Goal: Task Accomplishment & Management: Manage account settings

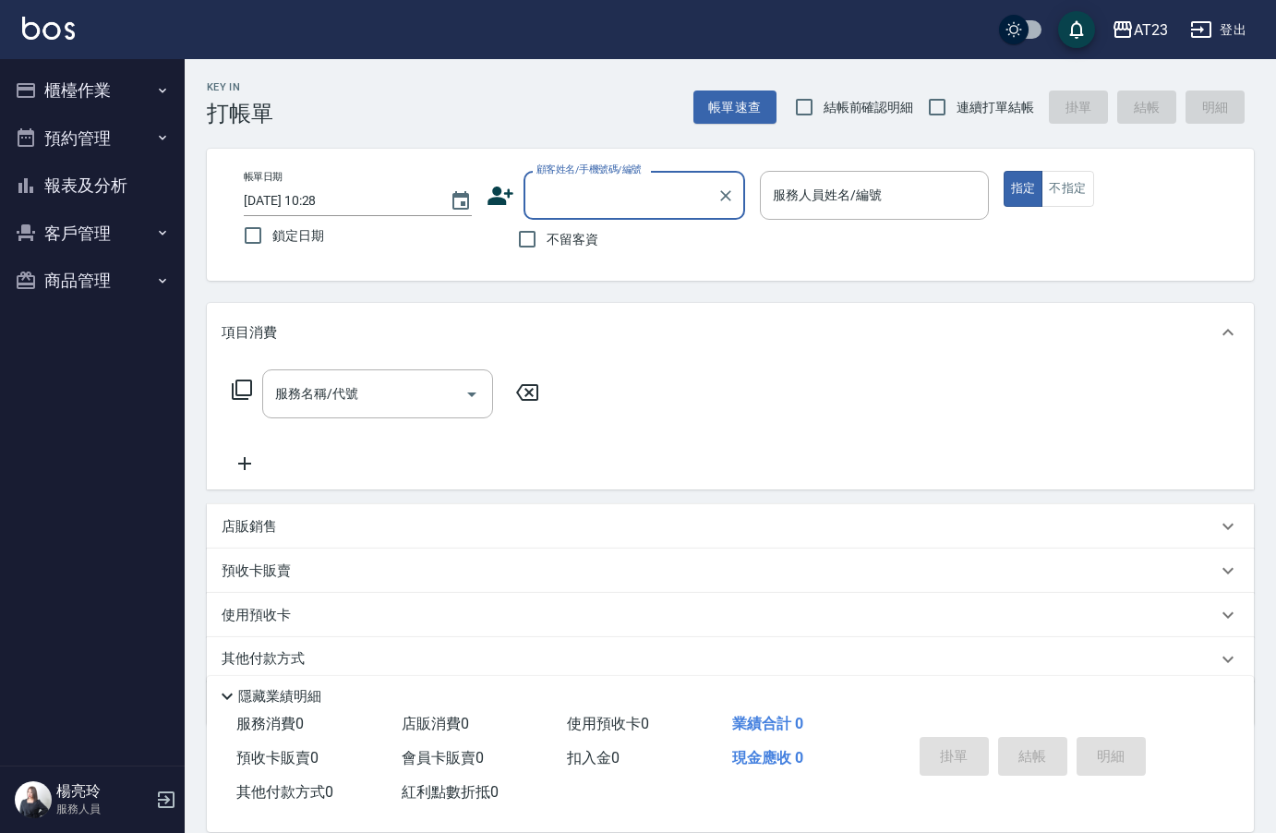
click at [103, 79] on button "櫃檯作業" at bounding box center [92, 90] width 170 height 48
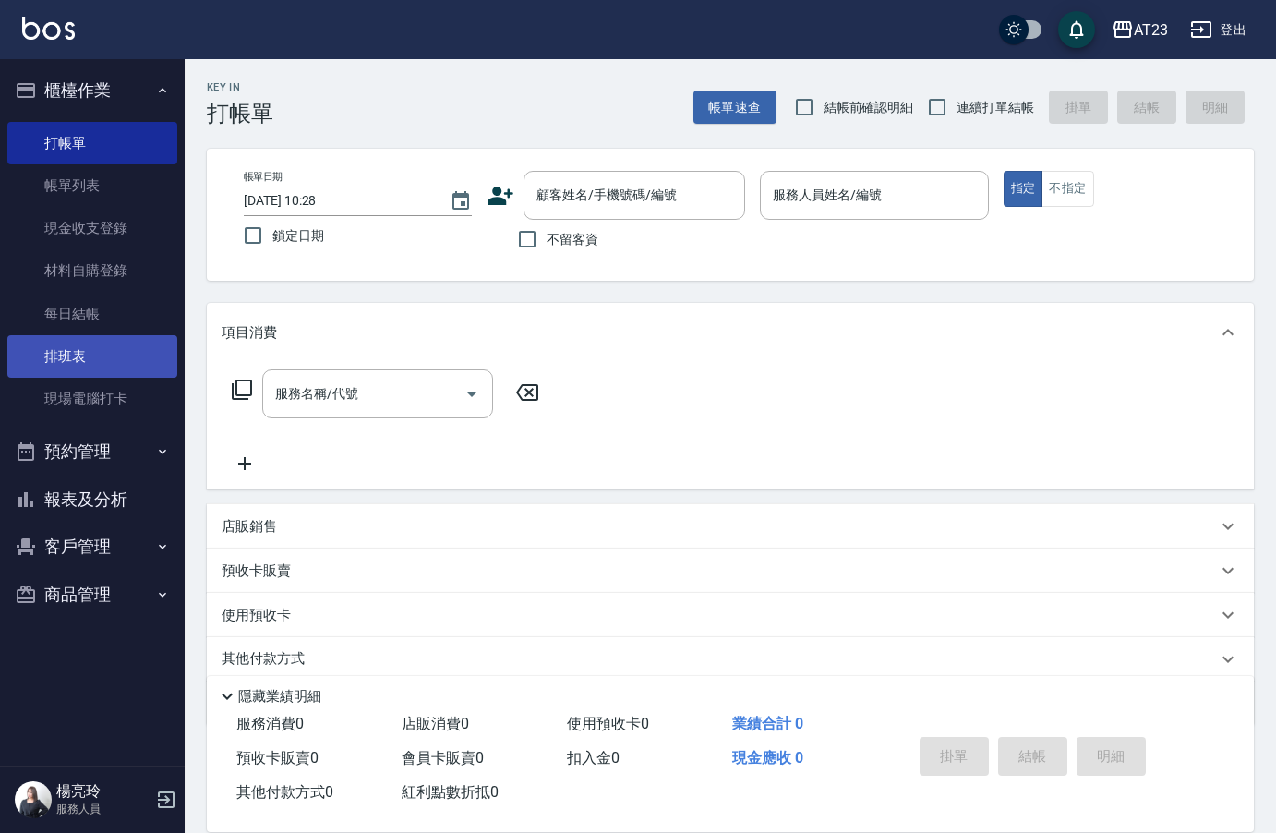
click at [103, 347] on link "排班表" at bounding box center [92, 356] width 170 height 42
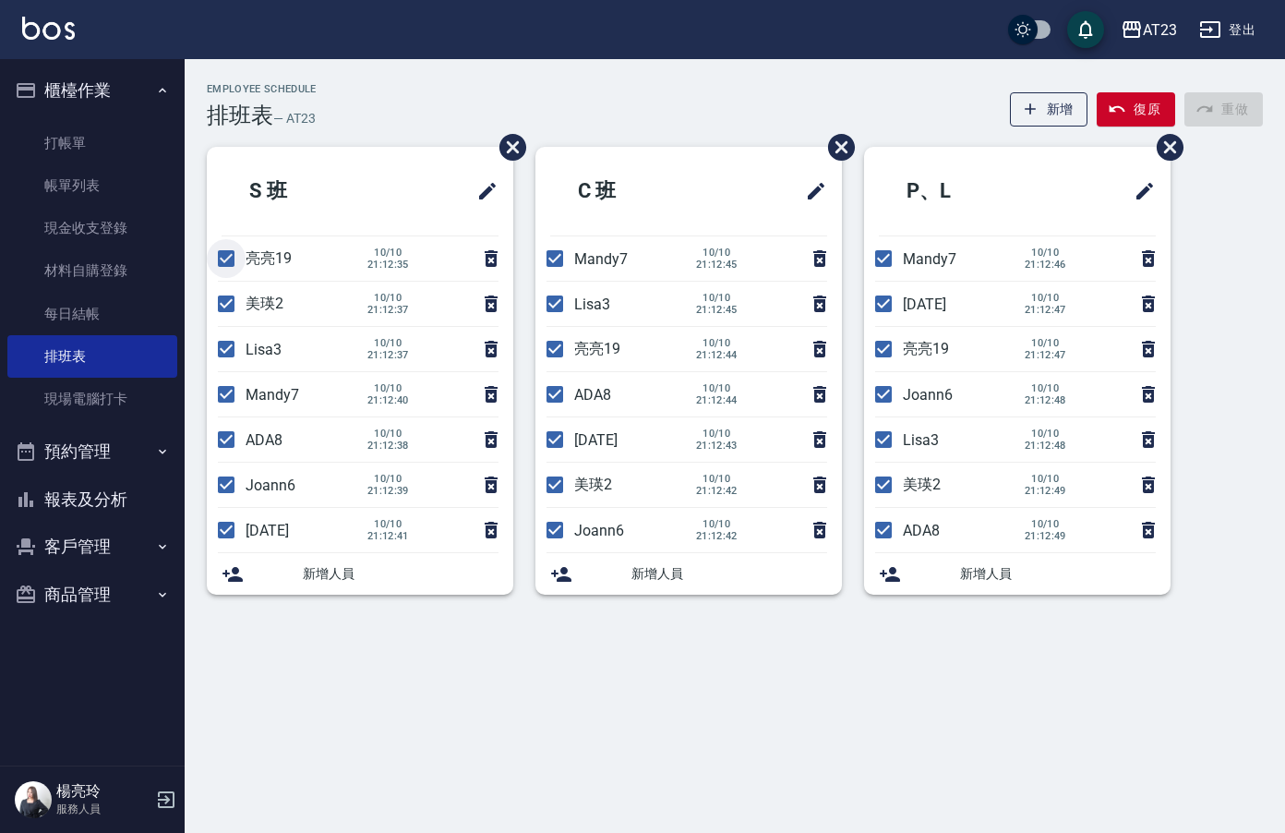
click at [226, 264] on input "checkbox" at bounding box center [226, 258] width 39 height 39
checkbox input "false"
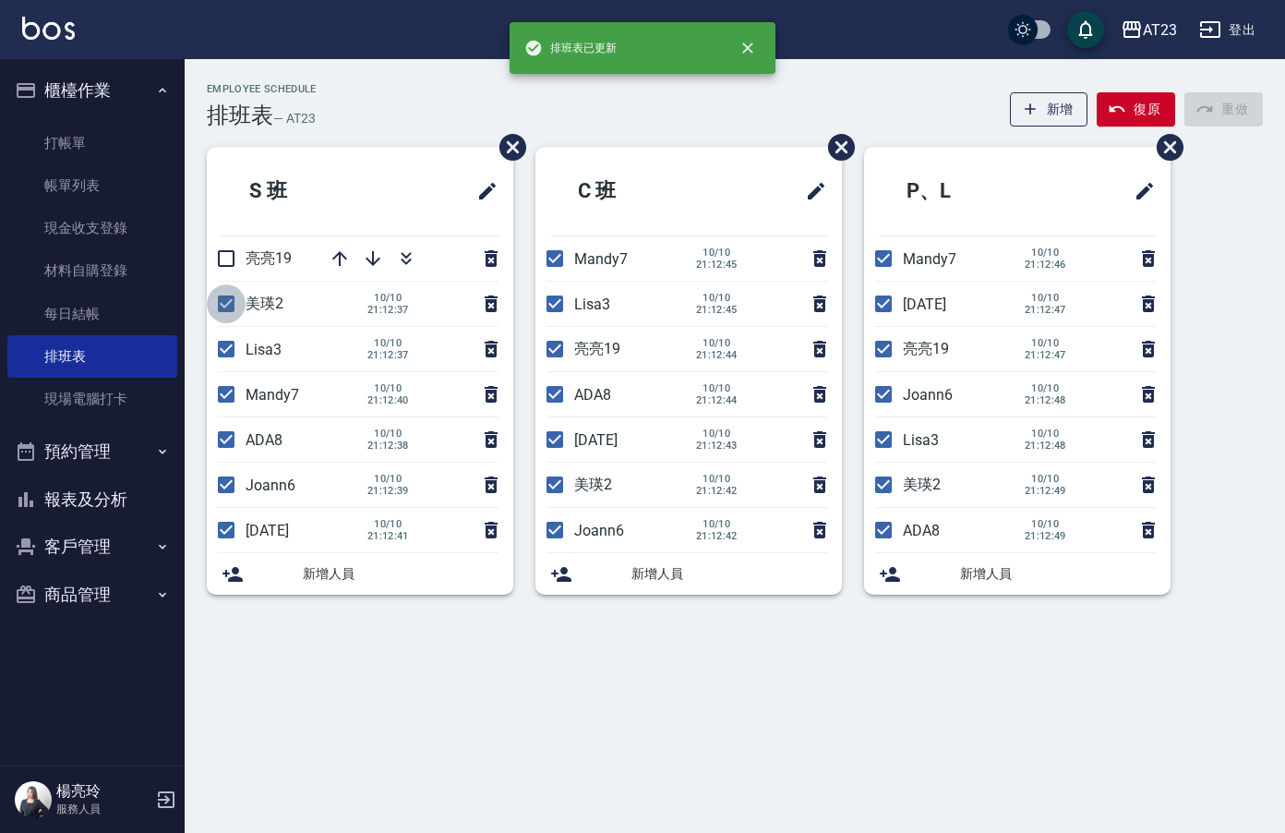
click at [222, 307] on input "checkbox" at bounding box center [226, 303] width 39 height 39
checkbox input "false"
click at [232, 360] on input "checkbox" at bounding box center [226, 349] width 39 height 39
checkbox input "false"
click at [235, 398] on input "checkbox" at bounding box center [226, 394] width 39 height 39
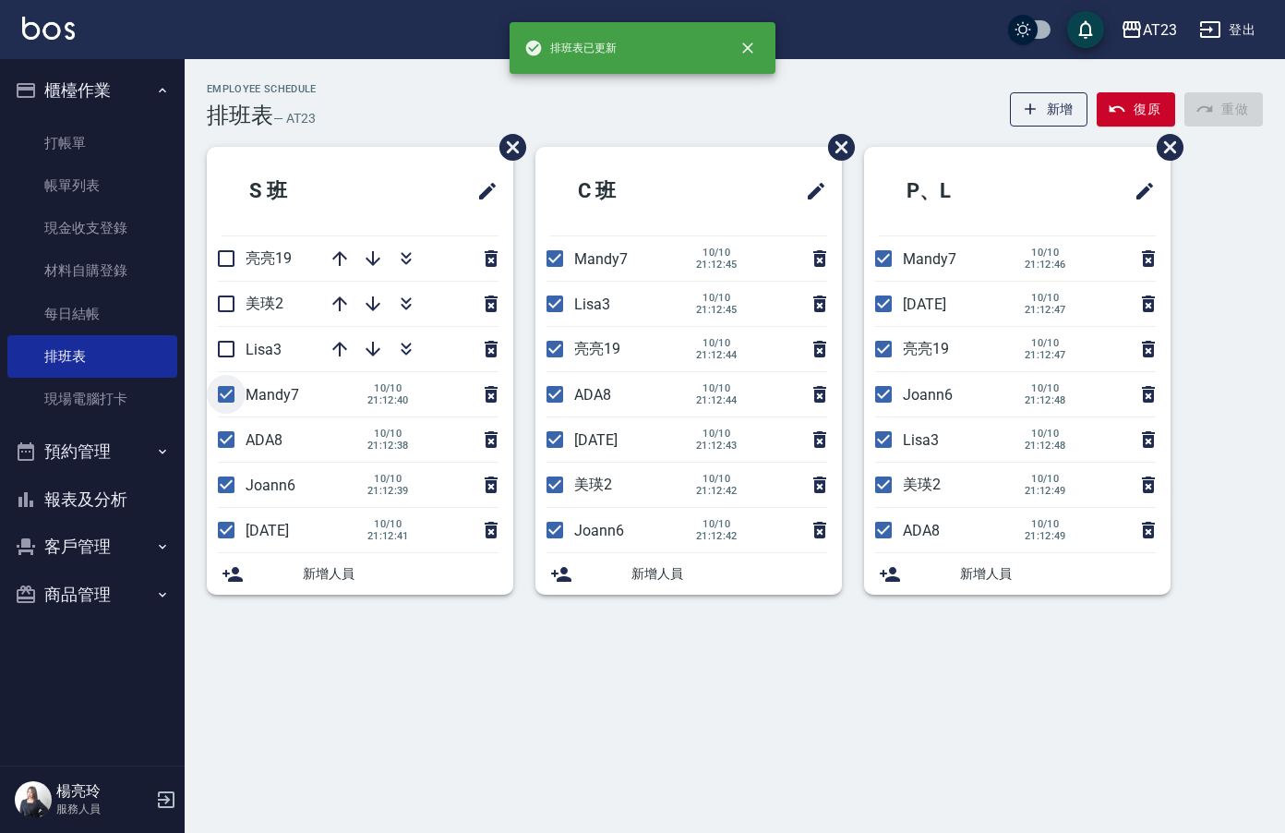
checkbox input "false"
drag, startPoint x: 225, startPoint y: 452, endPoint x: 227, endPoint y: 495, distance: 43.4
click at [227, 457] on input "checkbox" at bounding box center [226, 439] width 39 height 39
checkbox input "false"
click at [224, 536] on input "checkbox" at bounding box center [226, 530] width 39 height 39
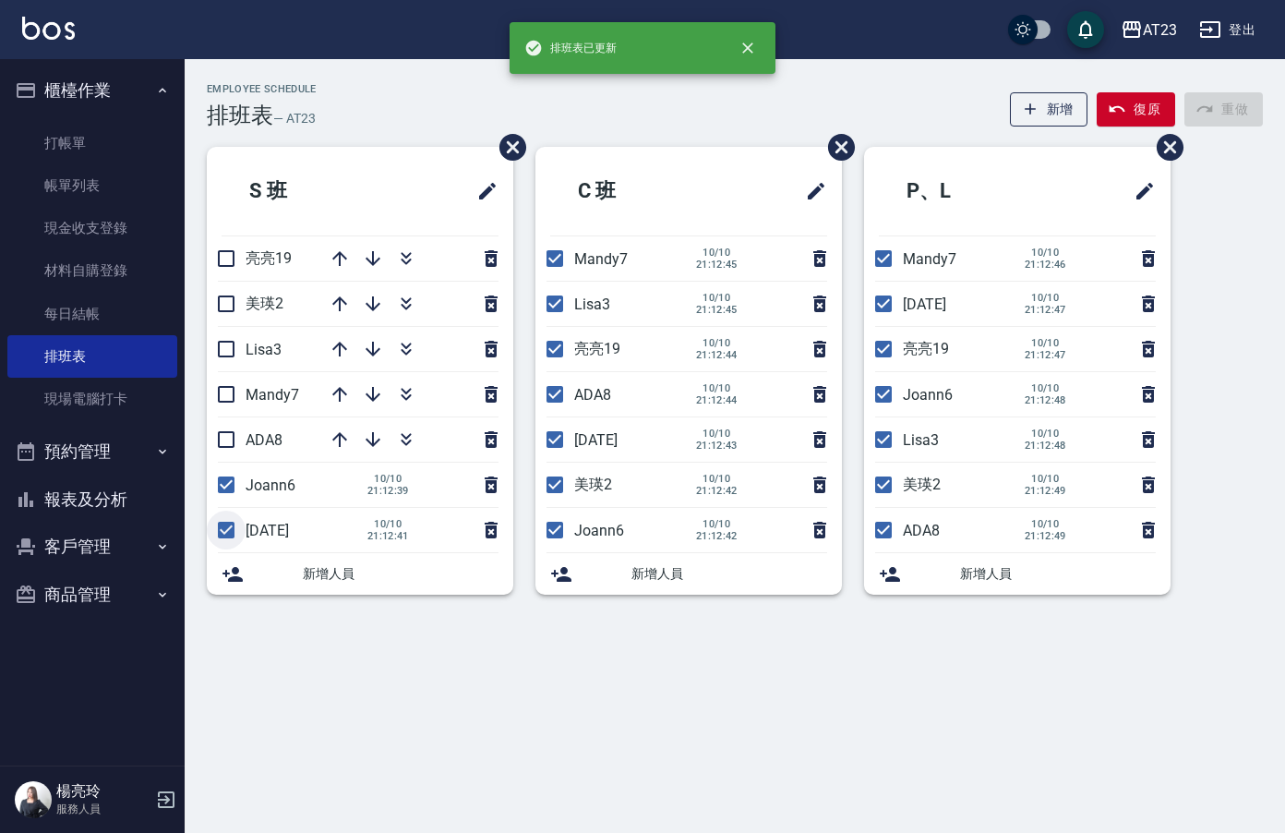
checkbox input "false"
click at [563, 272] on input "checkbox" at bounding box center [555, 258] width 39 height 39
checkbox input "false"
click at [552, 304] on input "checkbox" at bounding box center [555, 303] width 39 height 39
checkbox input "false"
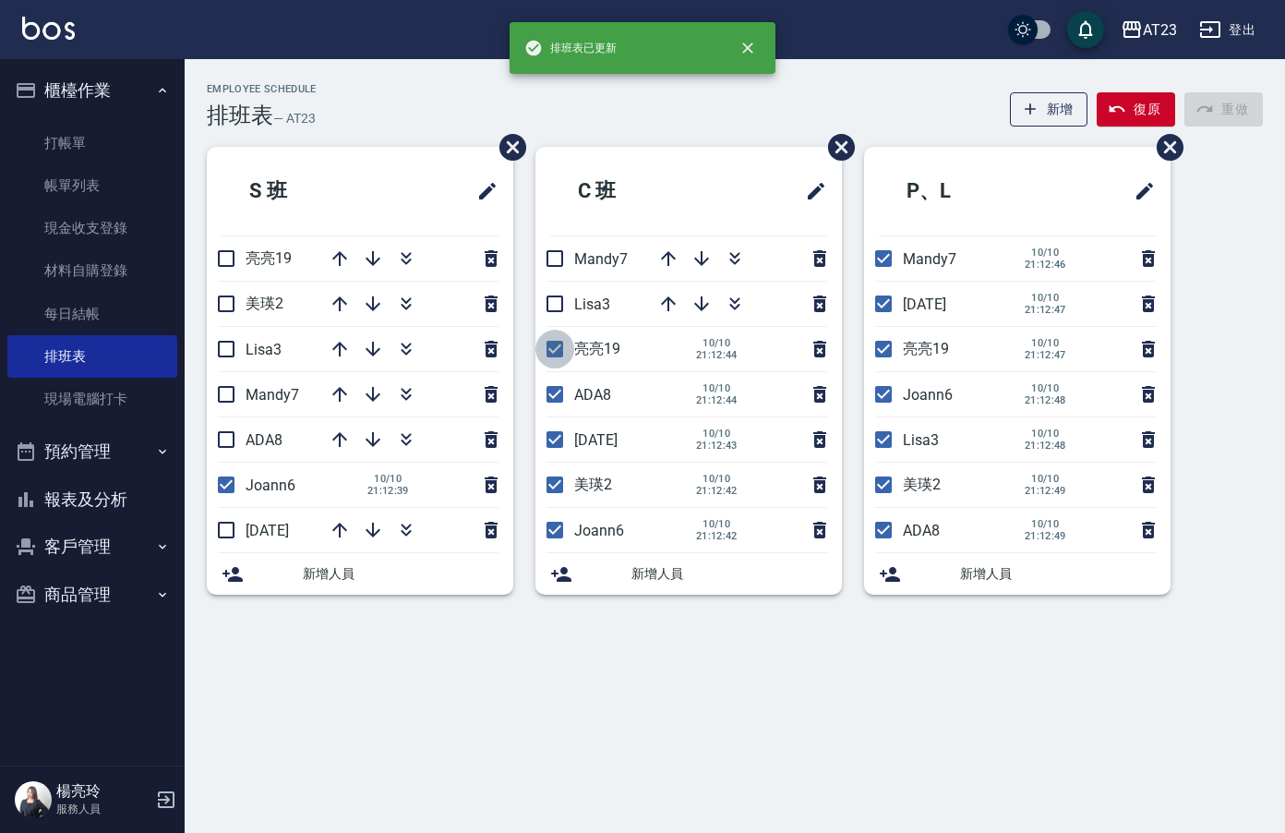
click at [549, 353] on input "checkbox" at bounding box center [555, 349] width 39 height 39
checkbox input "false"
click at [550, 402] on input "checkbox" at bounding box center [555, 394] width 39 height 39
checkbox input "false"
drag, startPoint x: 550, startPoint y: 430, endPoint x: 564, endPoint y: 484, distance: 55.3
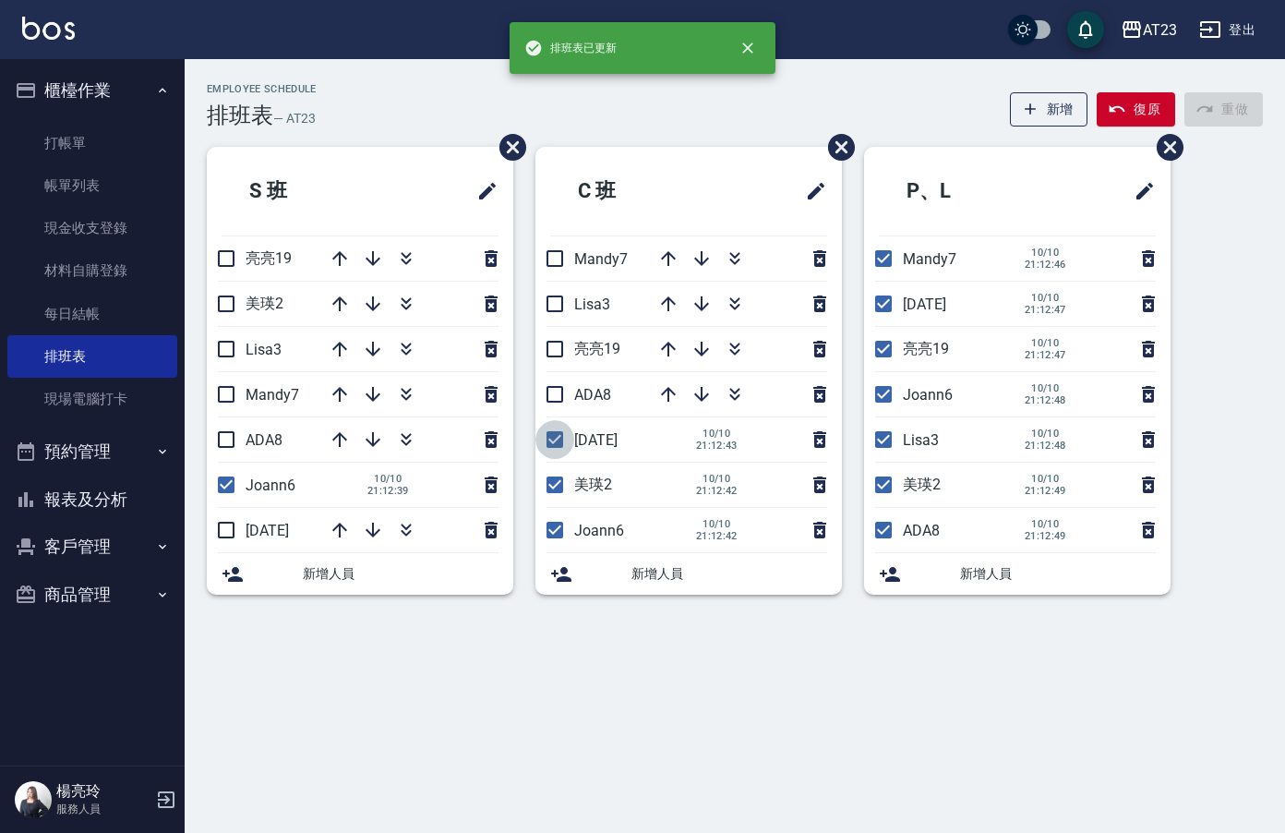
click at [551, 438] on input "checkbox" at bounding box center [555, 439] width 39 height 39
checkbox input "false"
click at [556, 483] on input "checkbox" at bounding box center [555, 484] width 39 height 39
checkbox input "false"
click at [884, 260] on input "checkbox" at bounding box center [883, 258] width 39 height 39
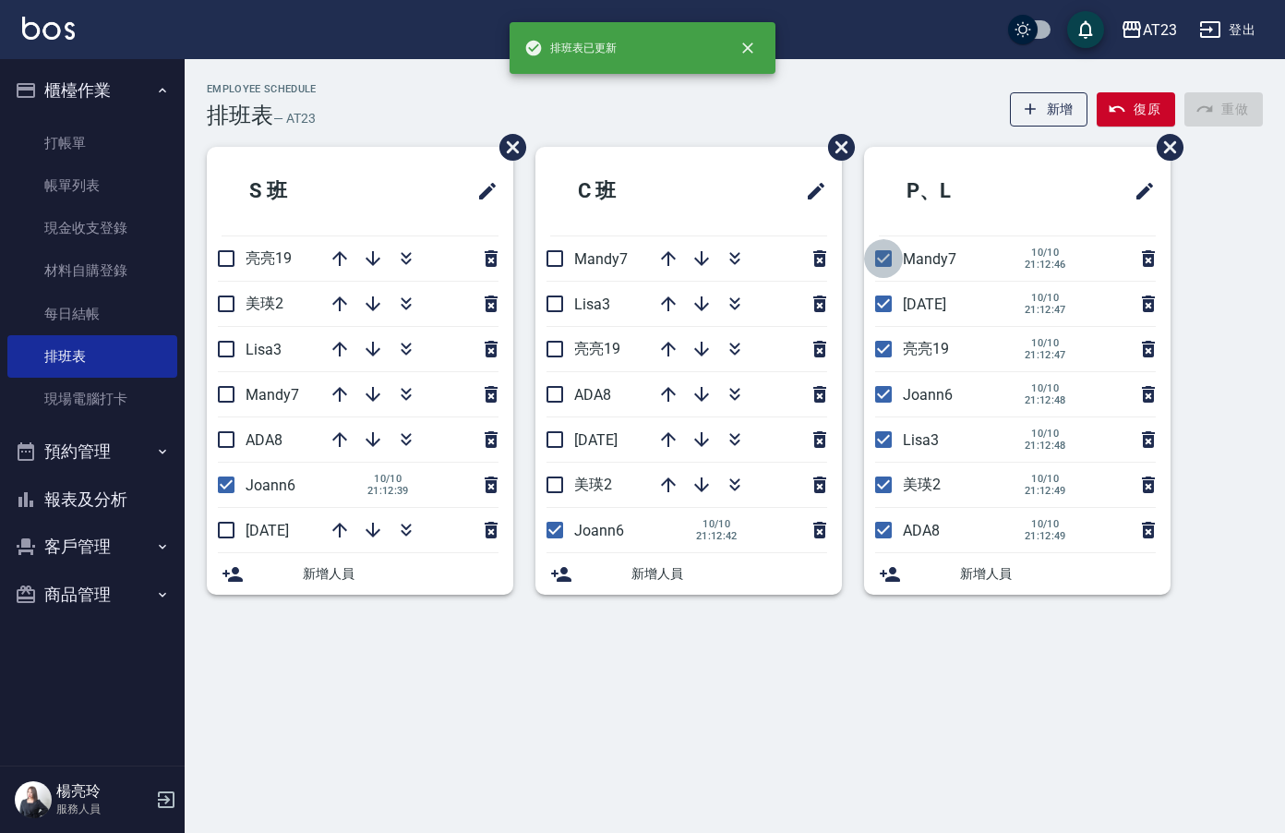
checkbox input "false"
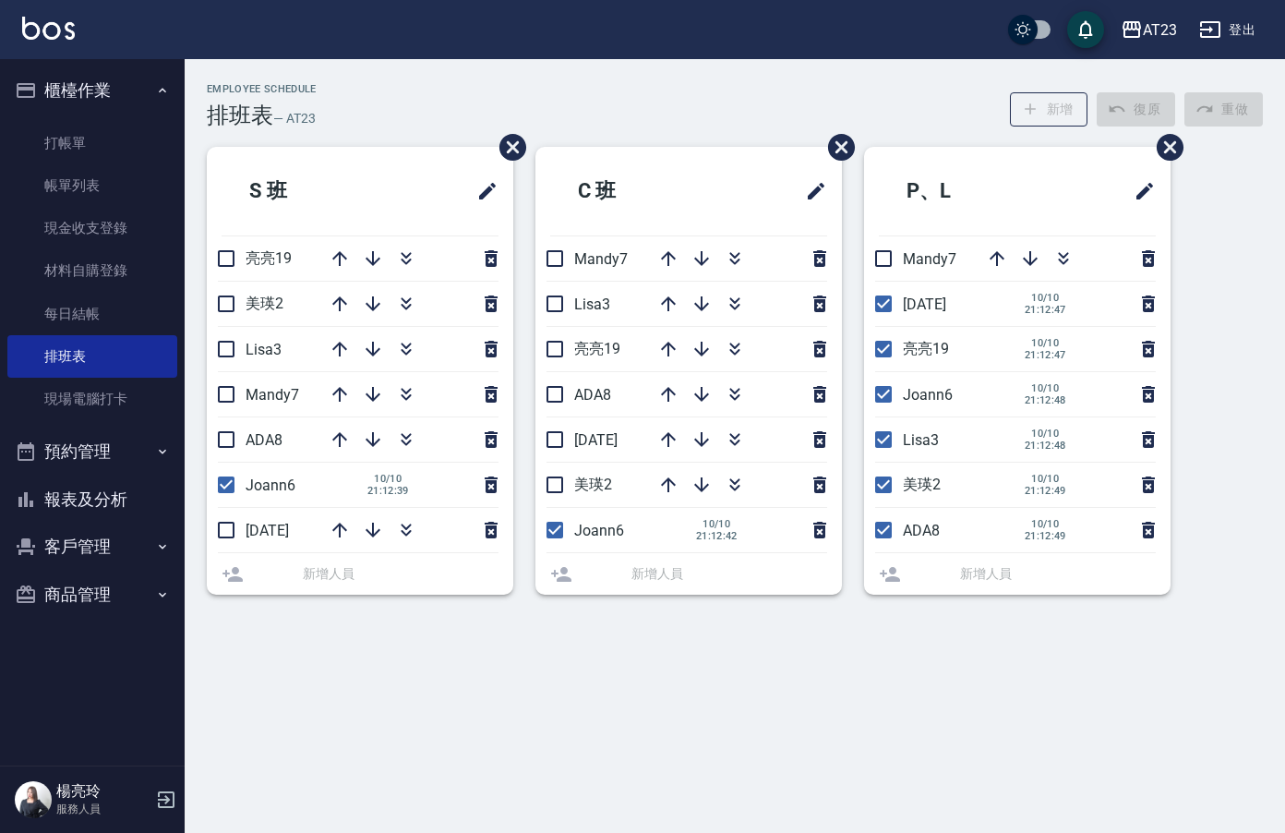
click at [879, 315] on li "[DATE] [DATE] 21:12:47" at bounding box center [1017, 304] width 307 height 44
drag, startPoint x: 878, startPoint y: 348, endPoint x: 906, endPoint y: 430, distance: 86.7
click at [878, 350] on input "checkbox" at bounding box center [883, 349] width 39 height 39
checkbox input "false"
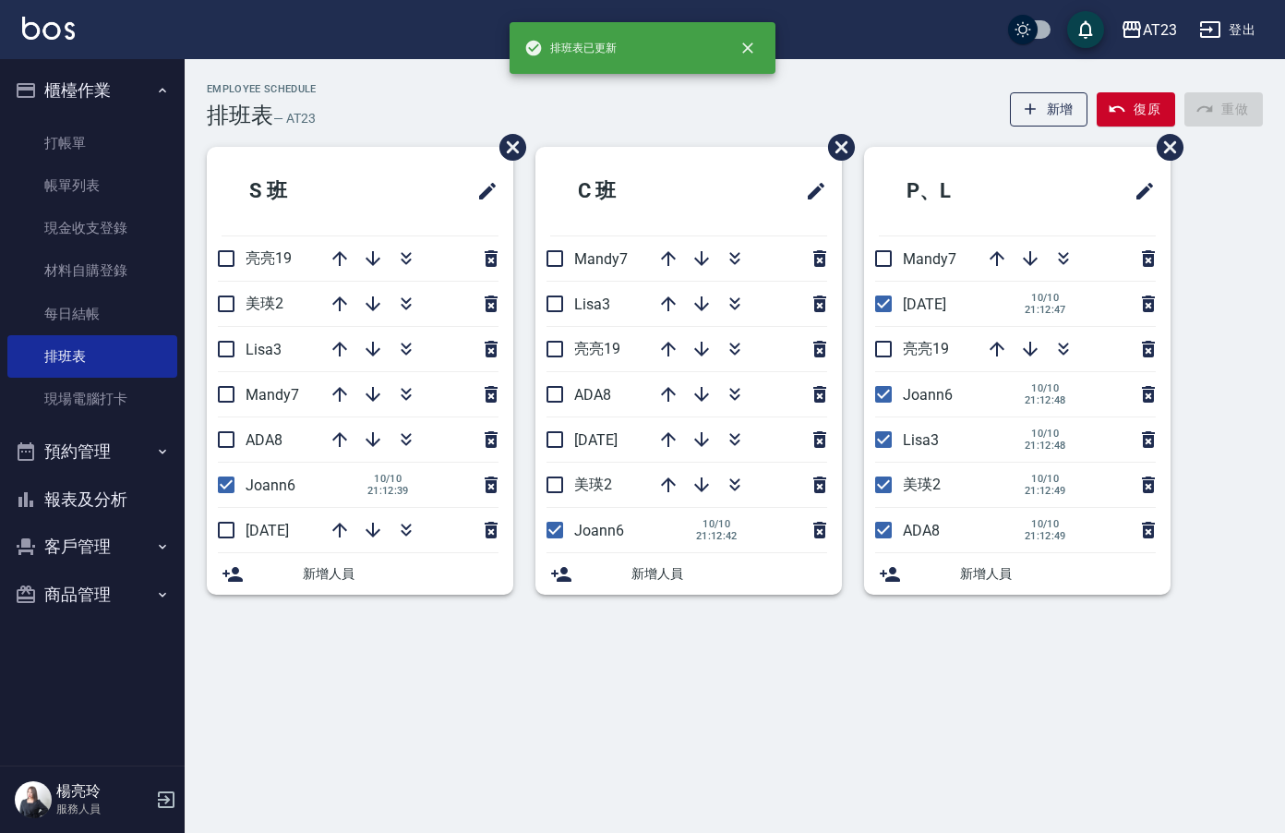
drag, startPoint x: 890, startPoint y: 434, endPoint x: 926, endPoint y: 468, distance: 49.6
click at [890, 435] on input "checkbox" at bounding box center [883, 439] width 39 height 39
checkbox input "false"
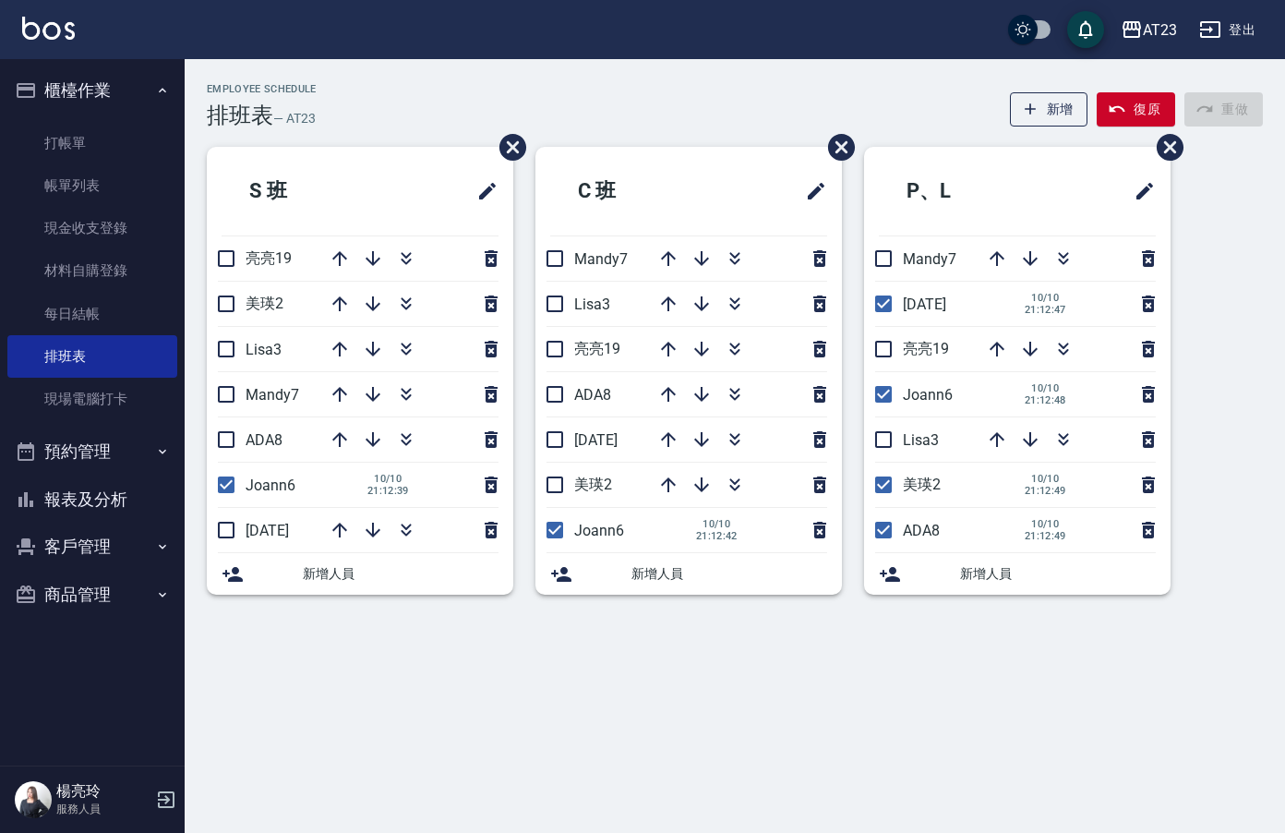
click at [879, 507] on hr at bounding box center [1015, 507] width 281 height 1
drag, startPoint x: 884, startPoint y: 531, endPoint x: 880, endPoint y: 485, distance: 46.3
click at [884, 521] on input "checkbox" at bounding box center [883, 530] width 39 height 39
checkbox input "false"
click at [880, 479] on li "美瑛2 [DATE] 21:12:49" at bounding box center [1017, 485] width 307 height 44
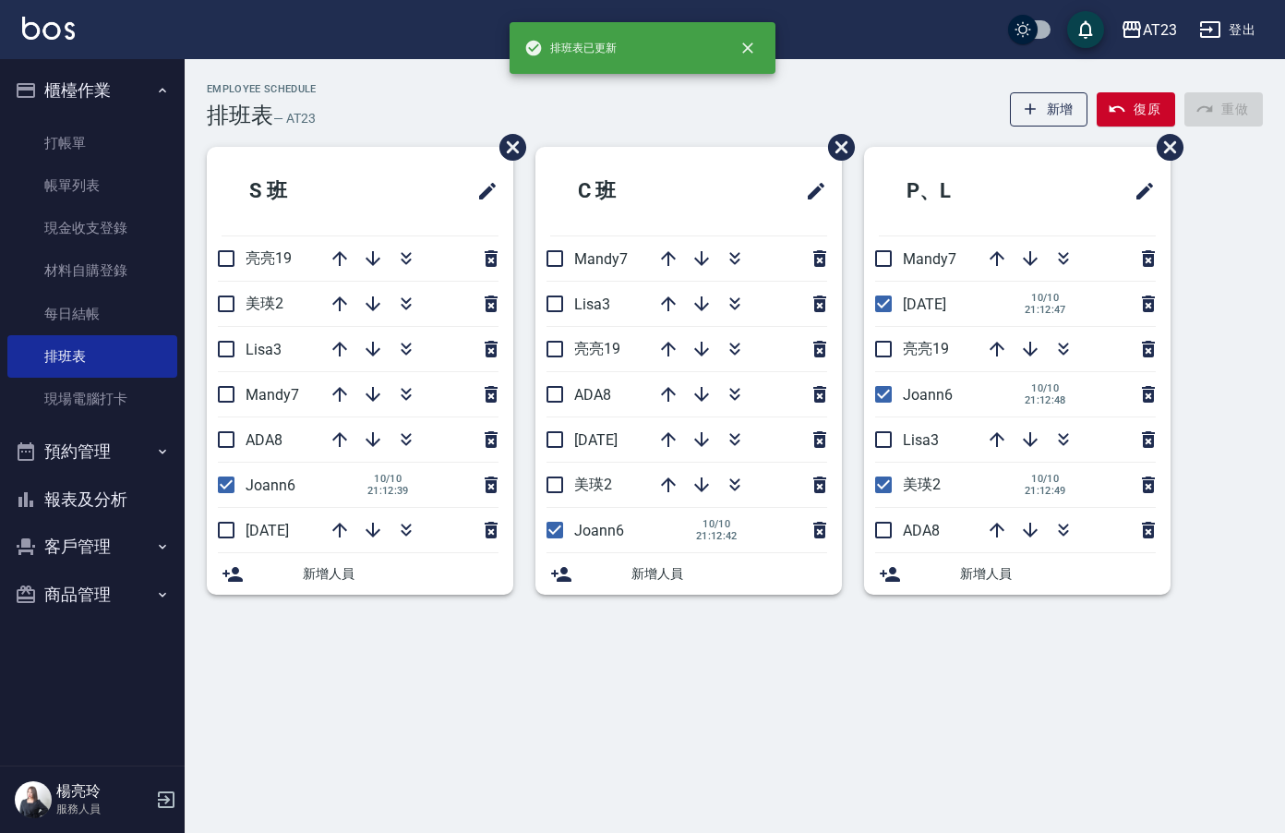
drag, startPoint x: 881, startPoint y: 484, endPoint x: 1000, endPoint y: 457, distance: 122.1
click at [881, 483] on input "checkbox" at bounding box center [883, 484] width 39 height 39
checkbox input "false"
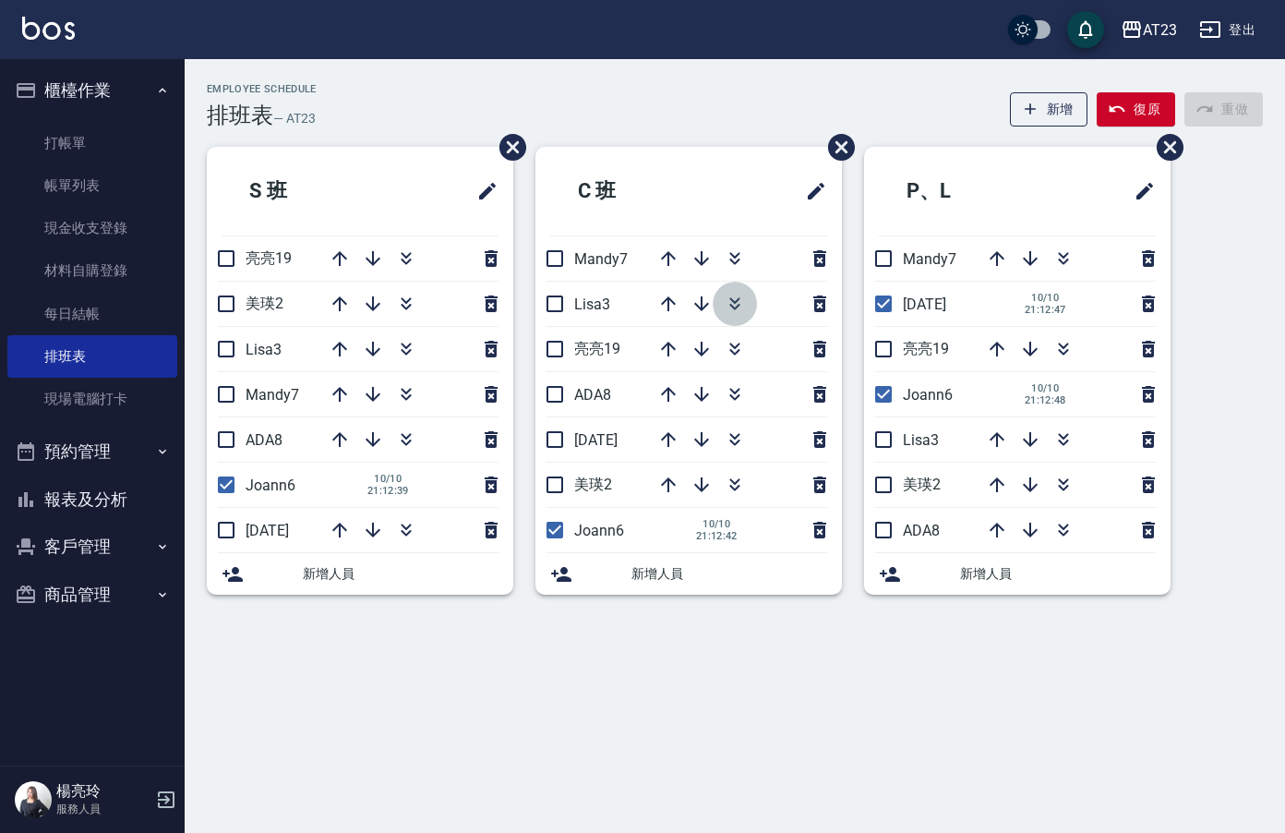
click at [732, 303] on icon "button" at bounding box center [735, 304] width 22 height 22
